Goal: Navigation & Orientation: Go to known website

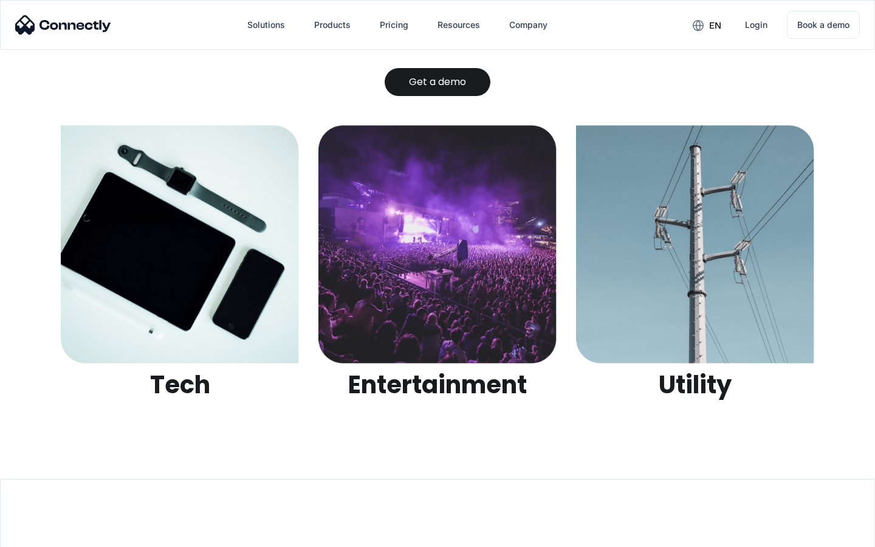
scroll to position [3834, 0]
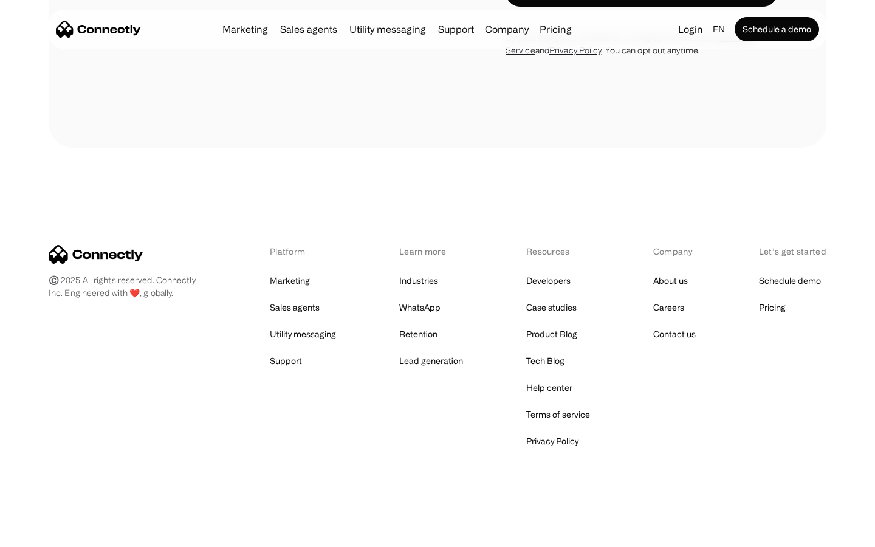
scroll to position [2299, 0]
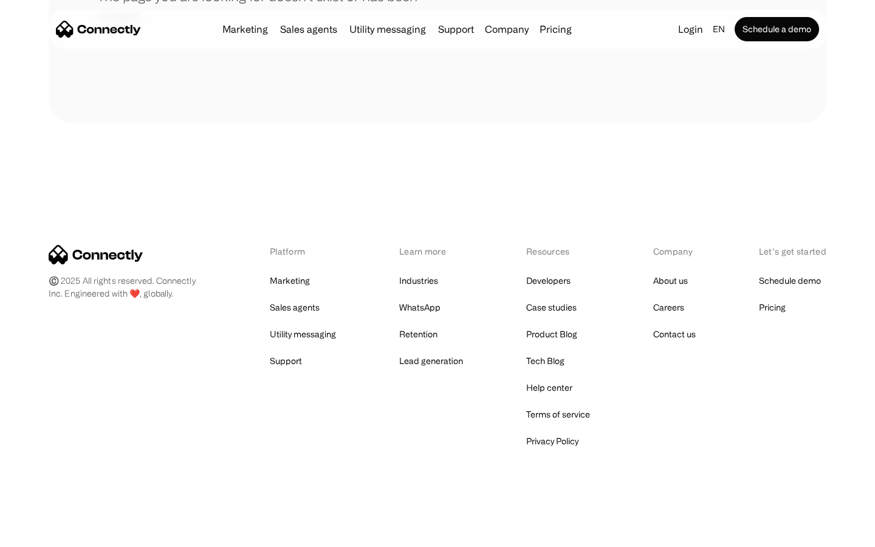
scroll to position [222, 0]
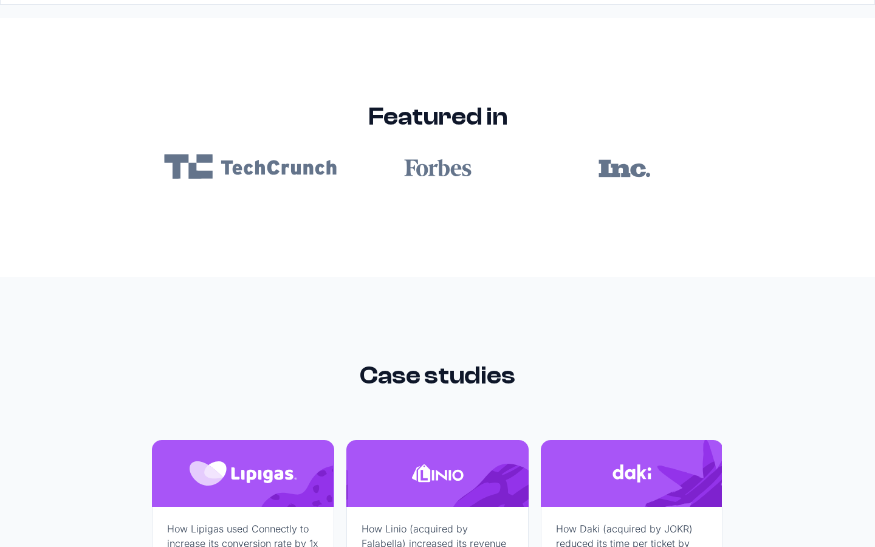
scroll to position [7279, 0]
